Goal: Find specific page/section: Find specific page/section

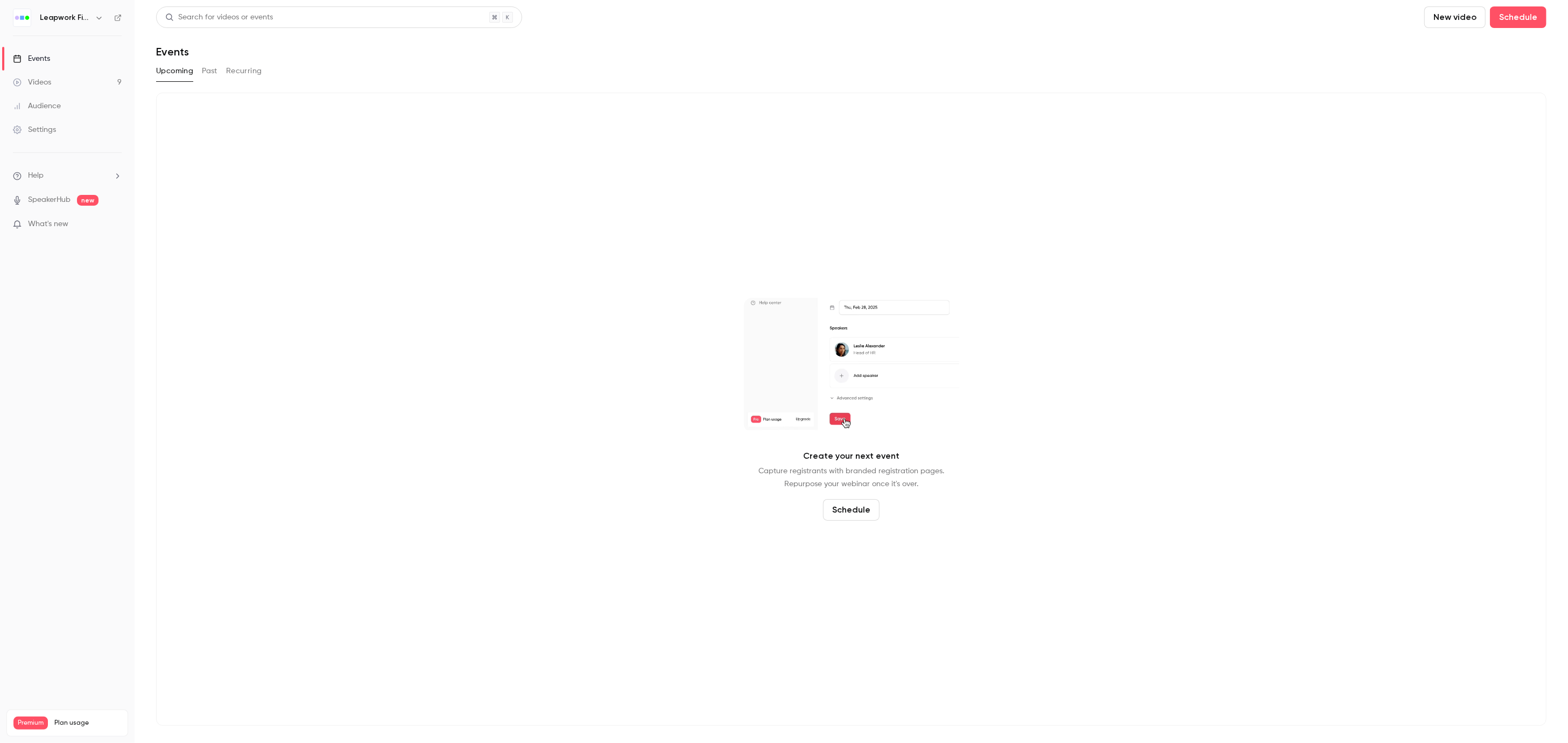
click at [205, 73] on button "Past" at bounding box center [209, 71] width 15 height 17
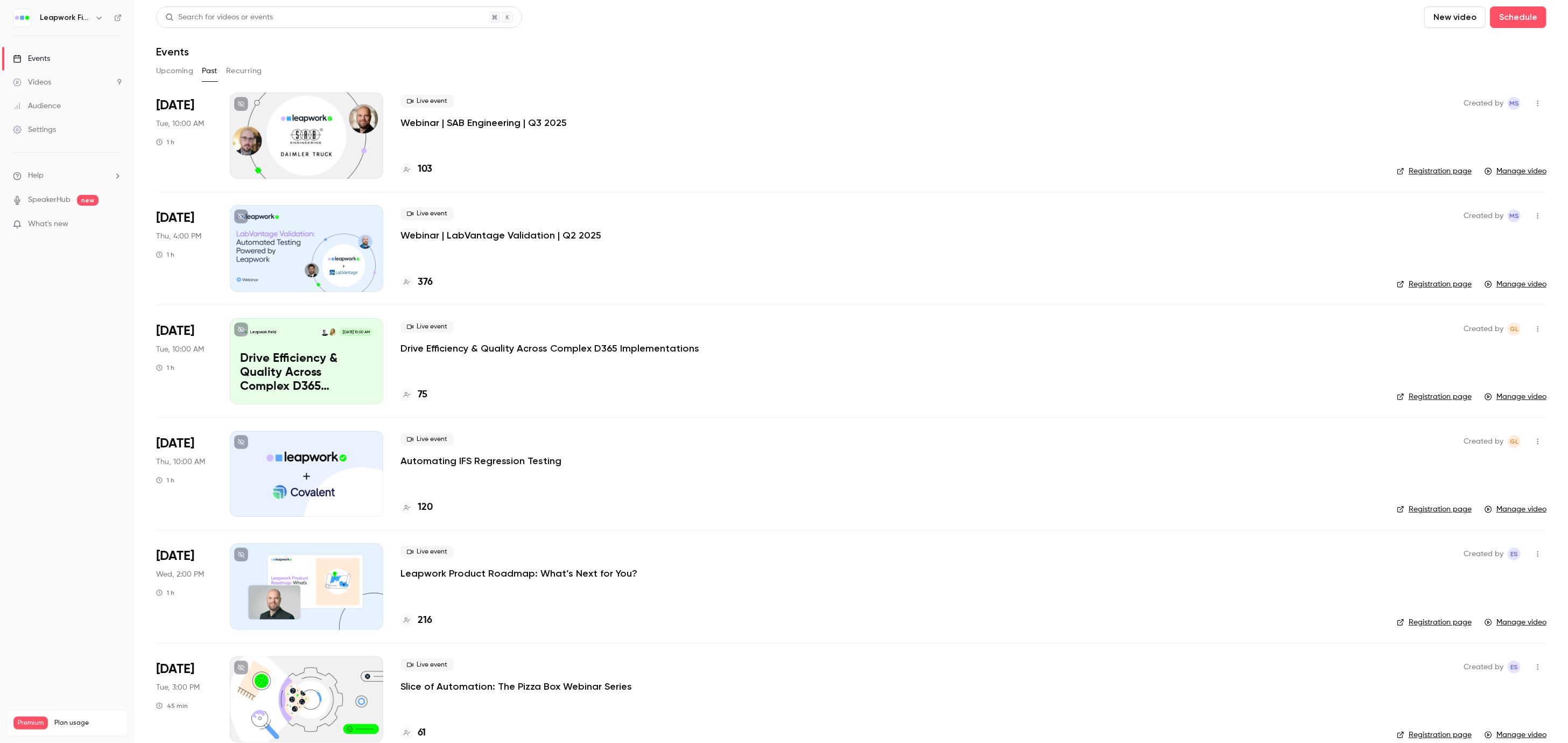
click at [167, 67] on button "Upcoming" at bounding box center [175, 71] width 37 height 17
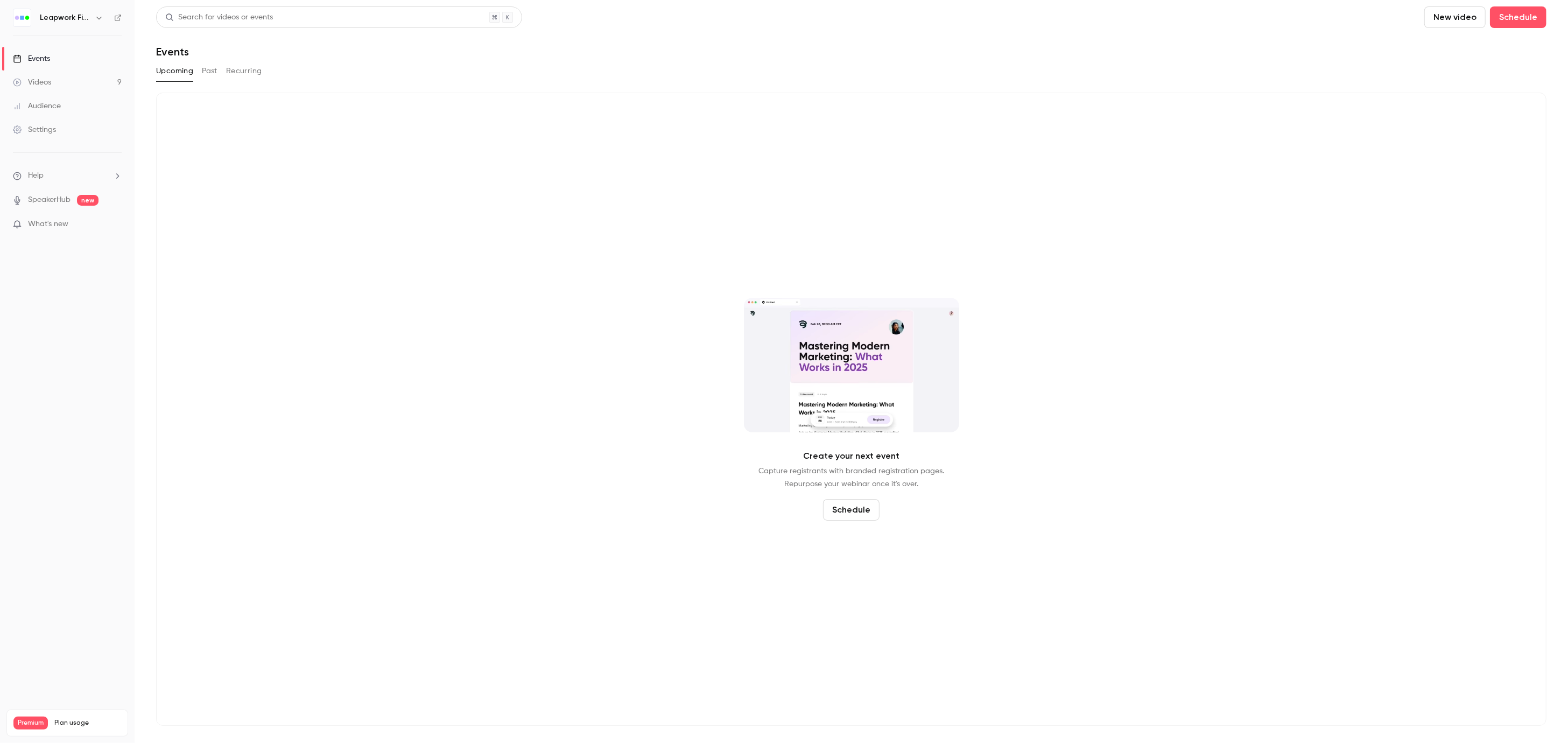
click at [212, 69] on button "Past" at bounding box center [209, 71] width 15 height 17
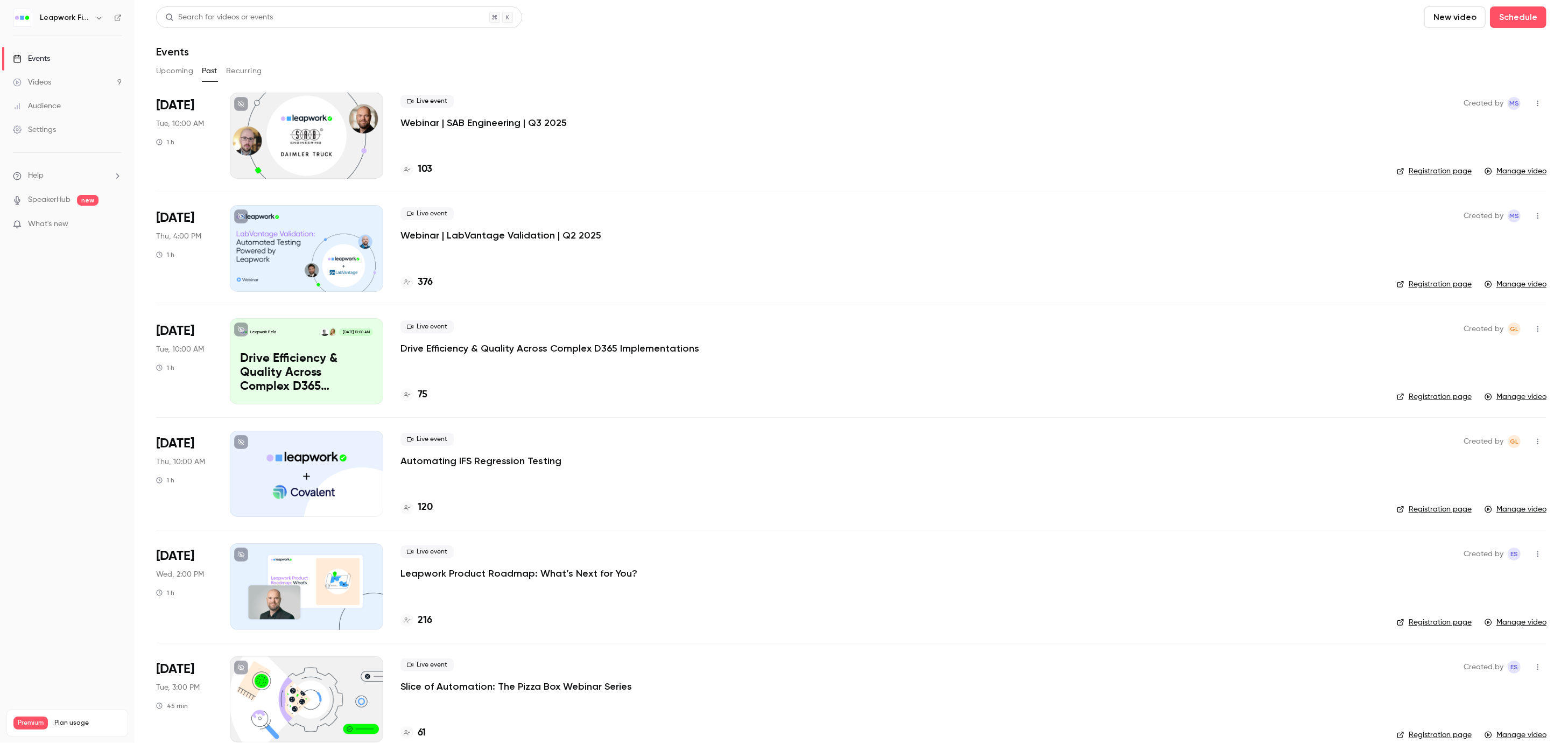
click at [102, 18] on icon "button" at bounding box center [99, 18] width 9 height 9
click at [81, 103] on span "Switch channel" at bounding box center [66, 99] width 55 height 11
click at [76, 147] on div "Leapwork Online Event" at bounding box center [100, 152] width 123 height 11
